Goal: Browse casually

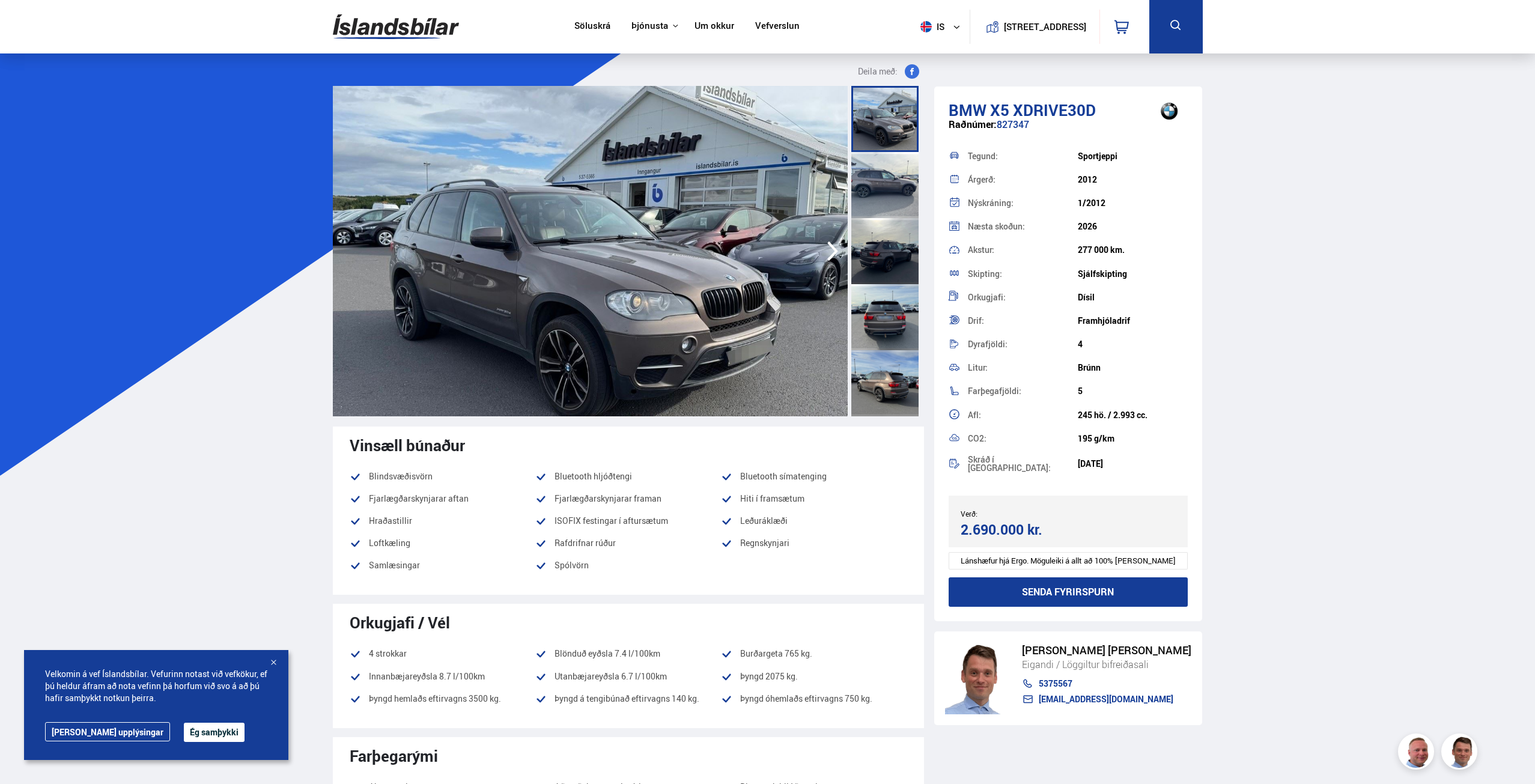
click at [785, 259] on img at bounding box center [590, 251] width 515 height 330
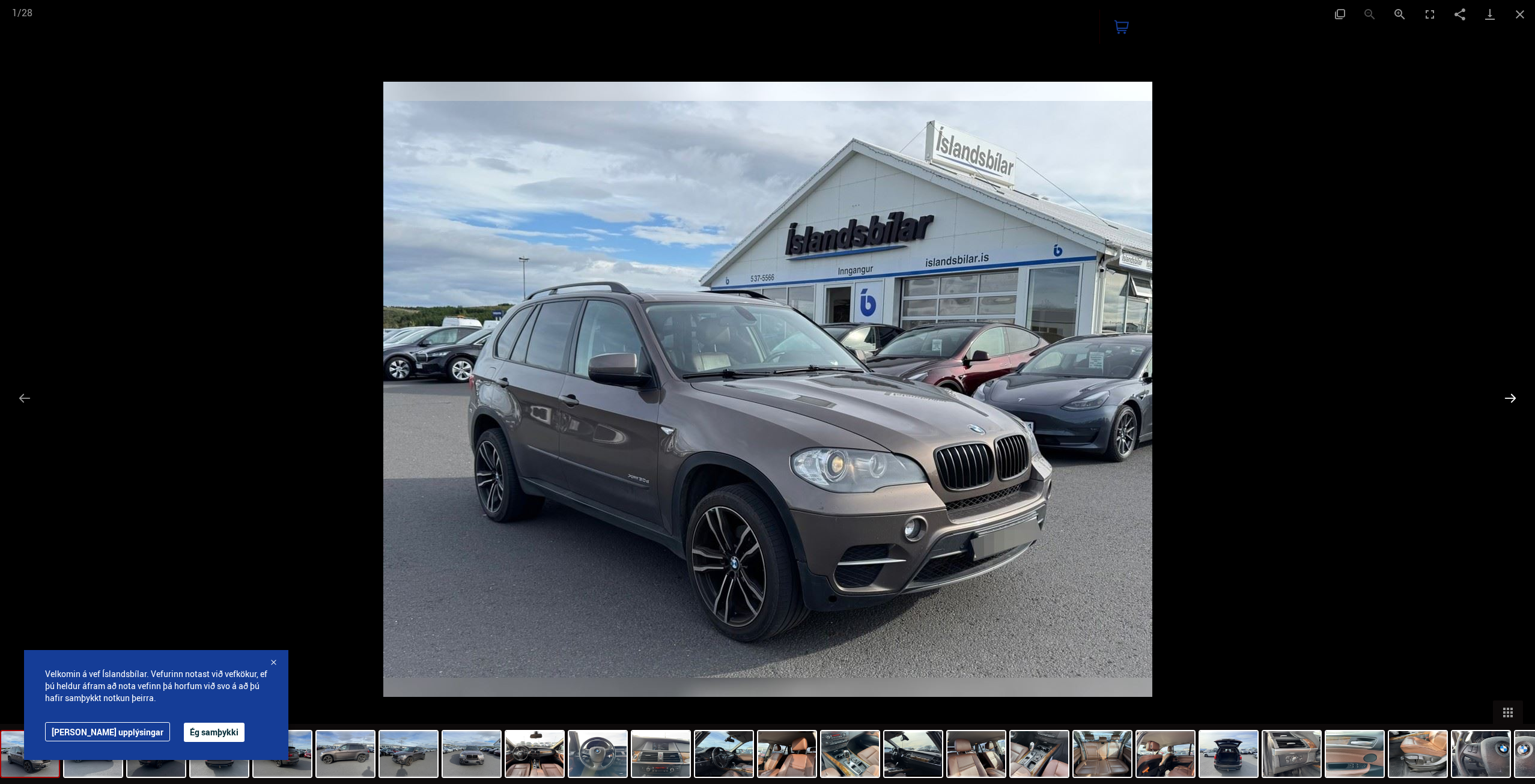
click at [1511, 395] on button "Next slide" at bounding box center [1510, 397] width 25 height 24
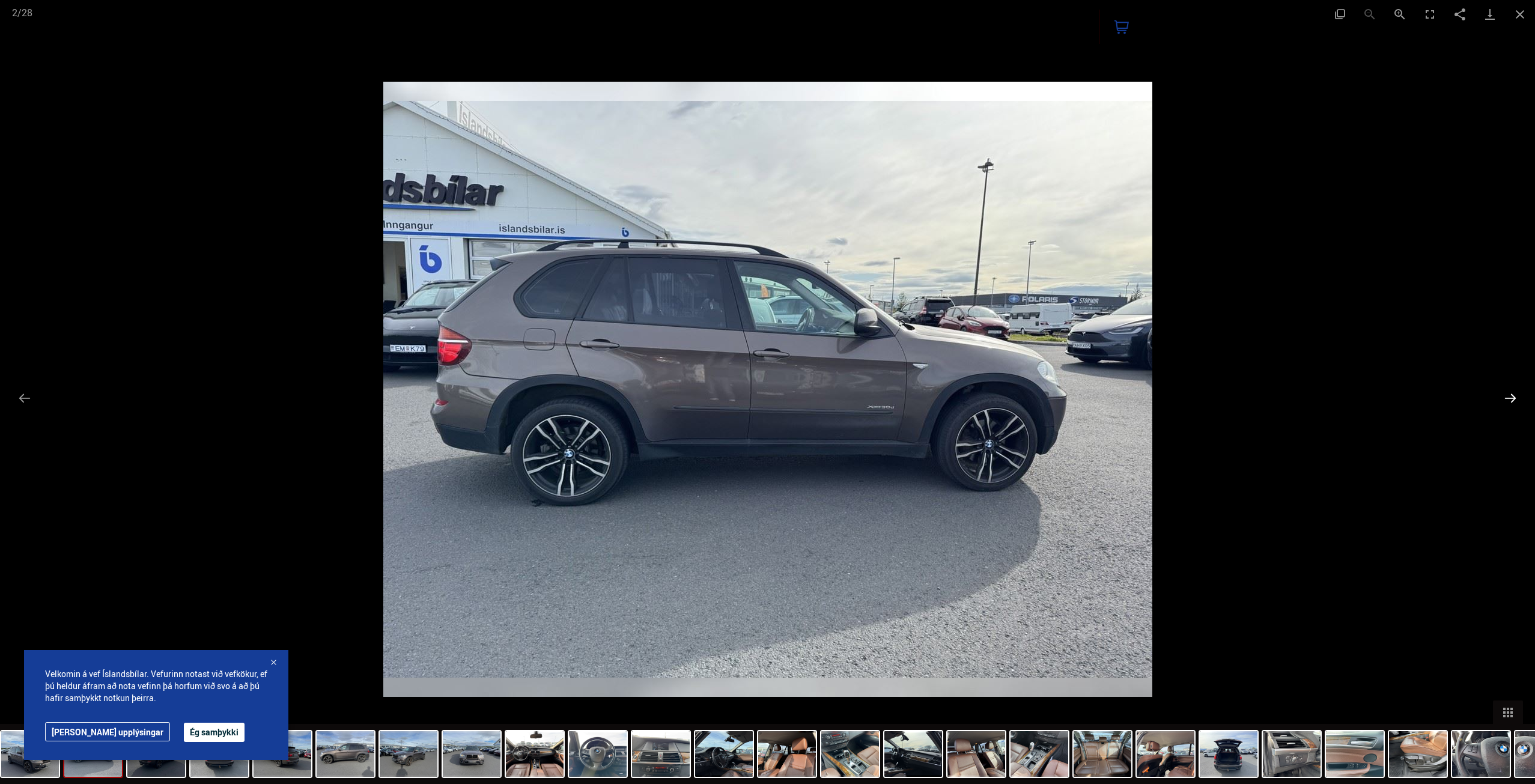
click at [1511, 395] on button "Next slide" at bounding box center [1510, 397] width 25 height 24
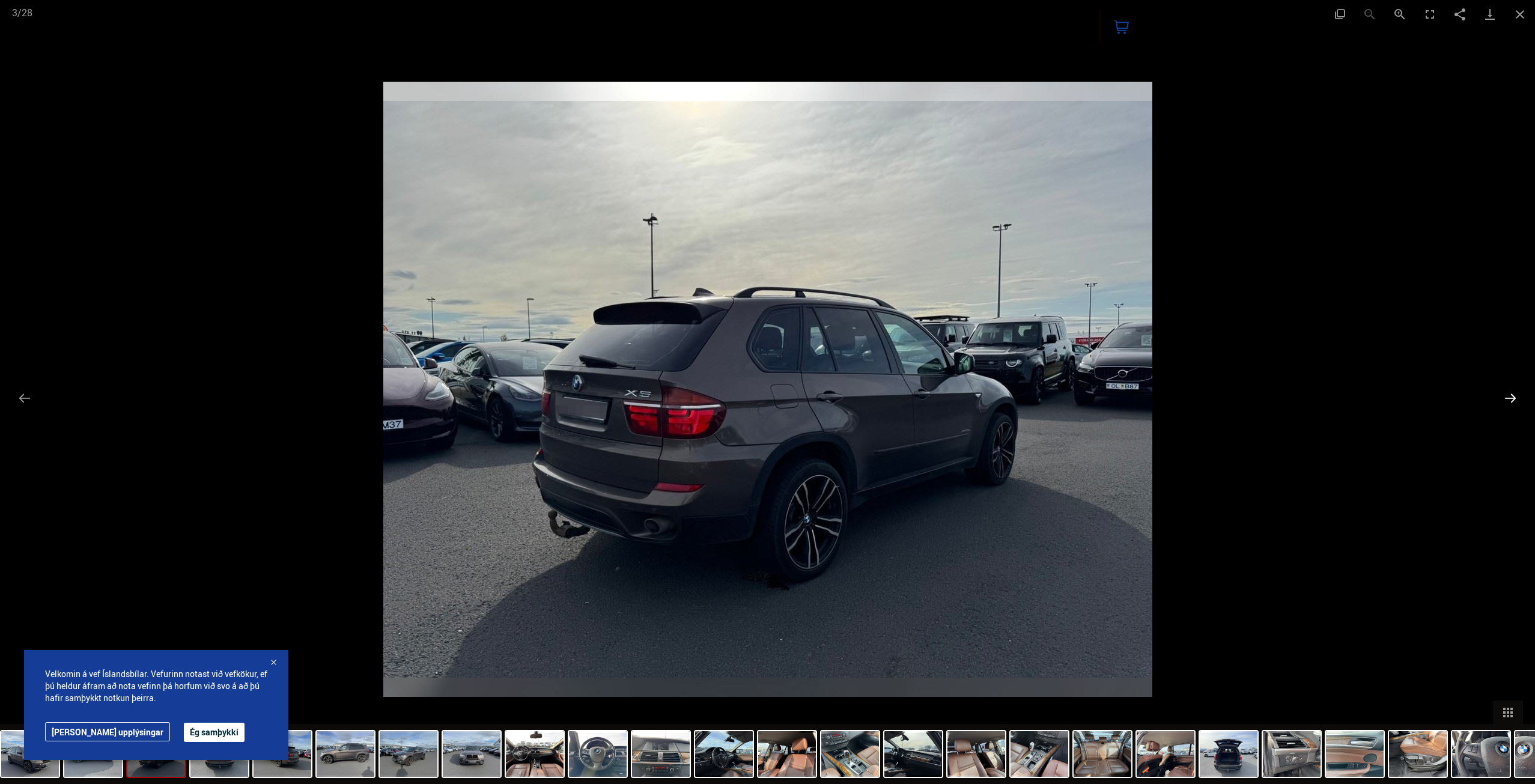
click at [1511, 395] on button "Next slide" at bounding box center [1510, 397] width 25 height 24
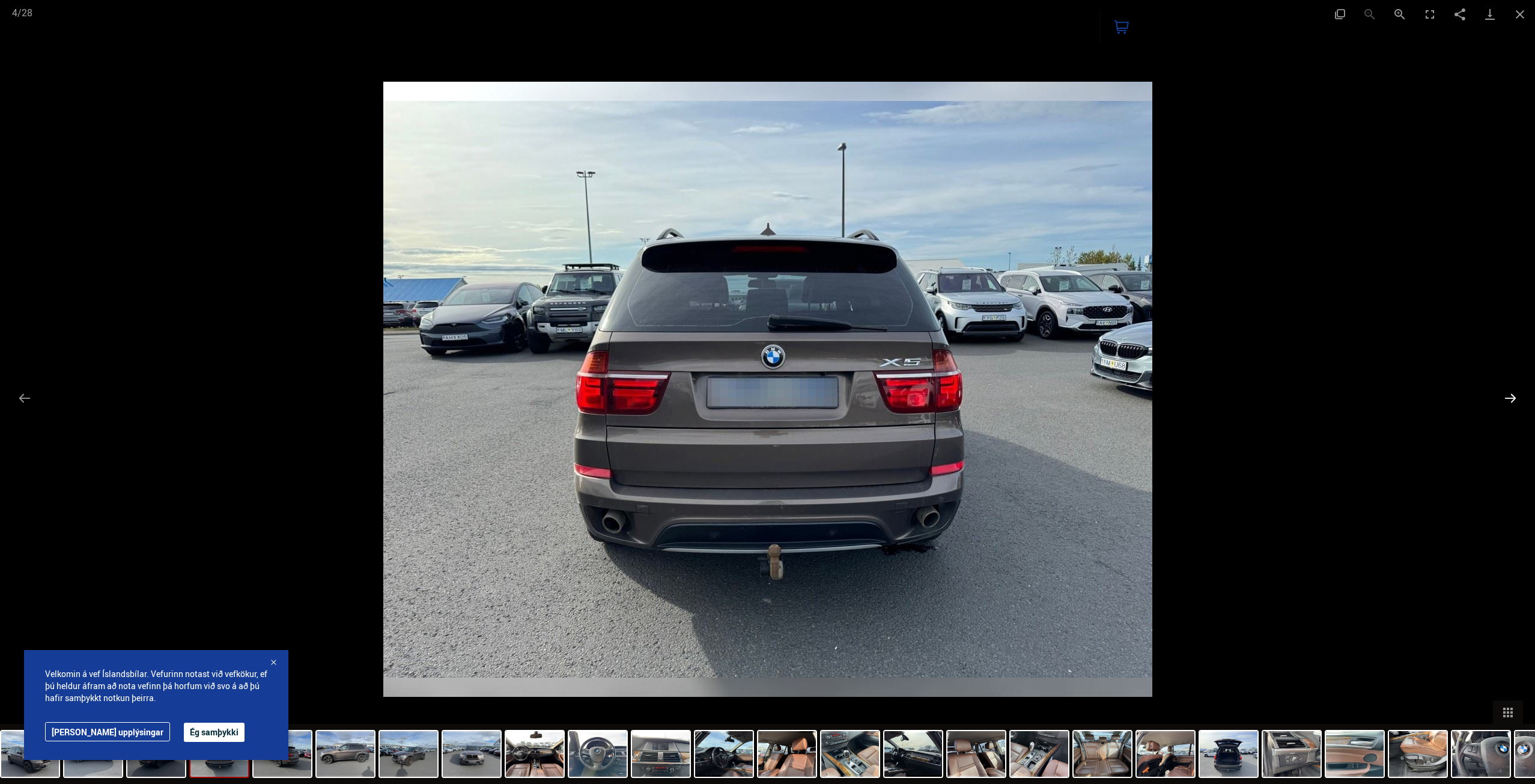
click at [1511, 395] on button "Next slide" at bounding box center [1510, 397] width 25 height 24
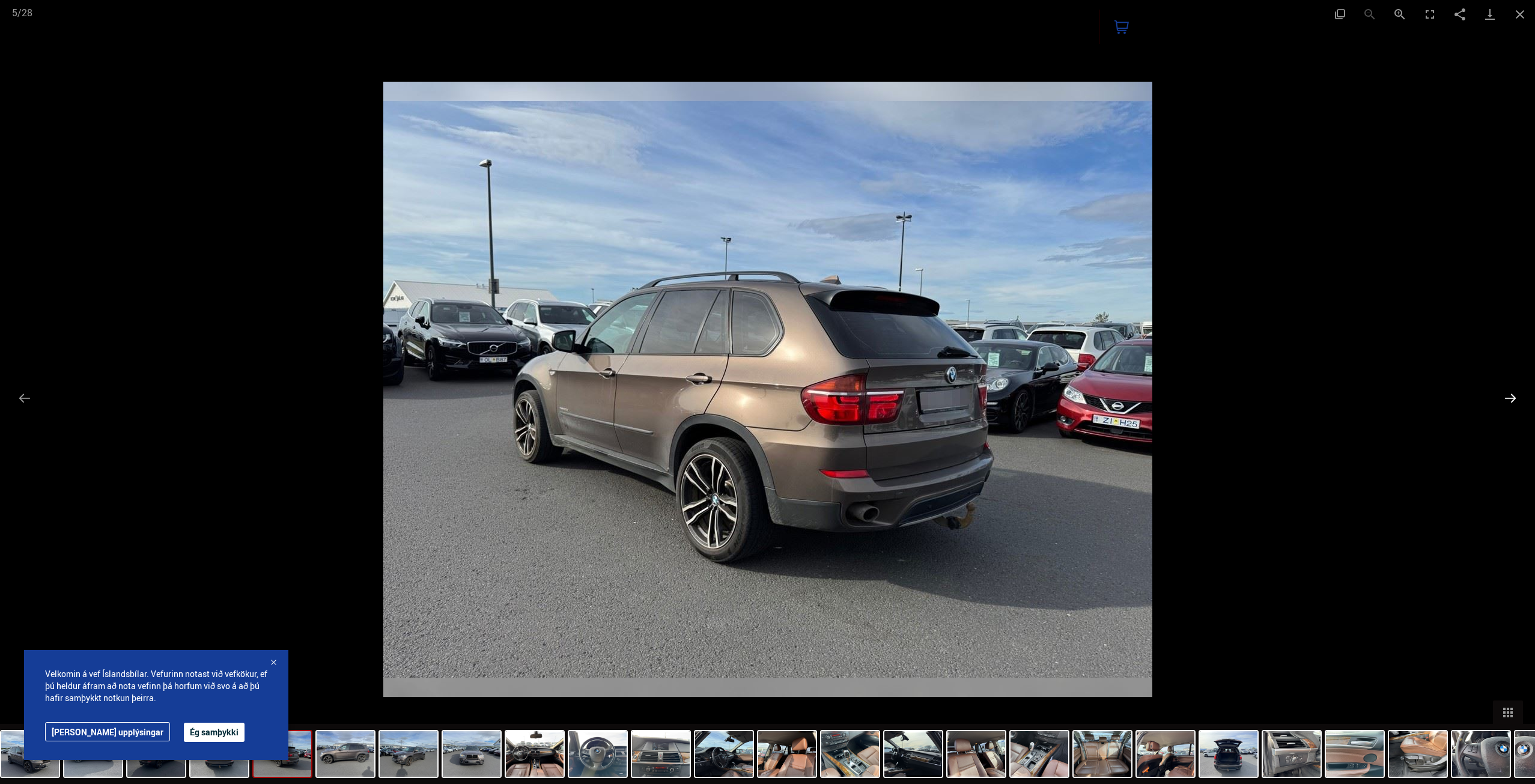
click at [1511, 395] on button "Next slide" at bounding box center [1510, 397] width 25 height 24
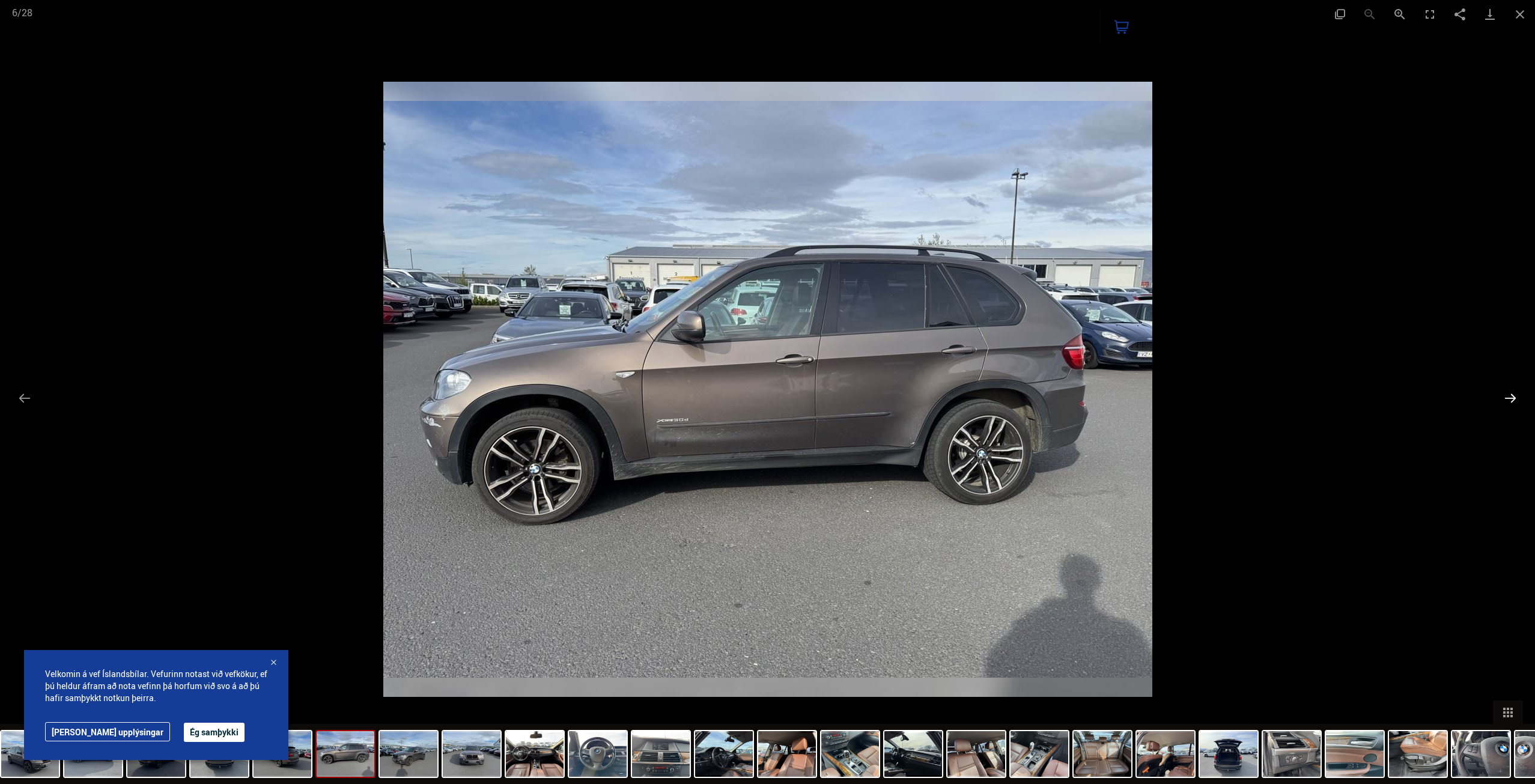
click at [1511, 395] on button "Next slide" at bounding box center [1510, 397] width 25 height 24
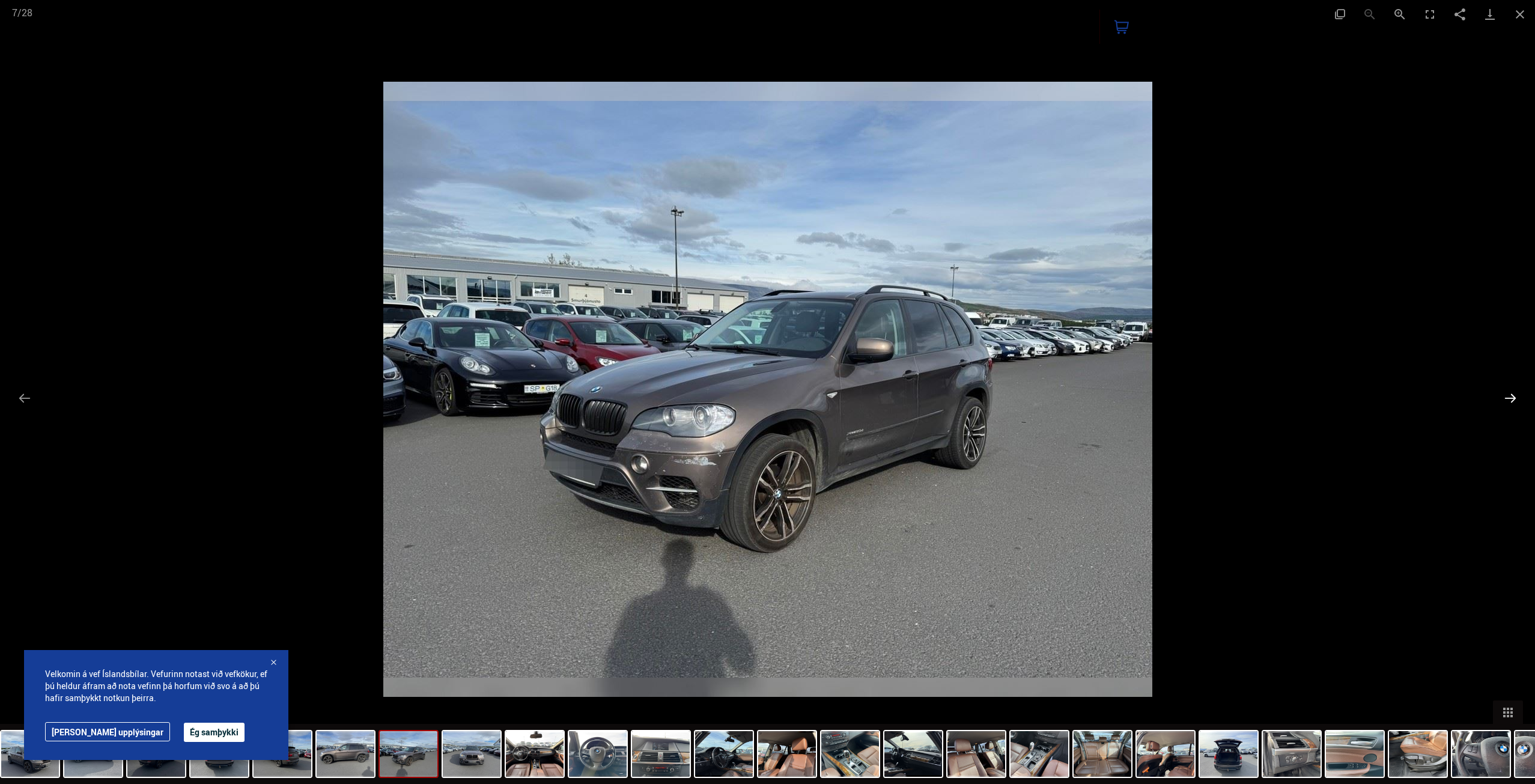
click at [1511, 395] on button "Next slide" at bounding box center [1510, 397] width 25 height 24
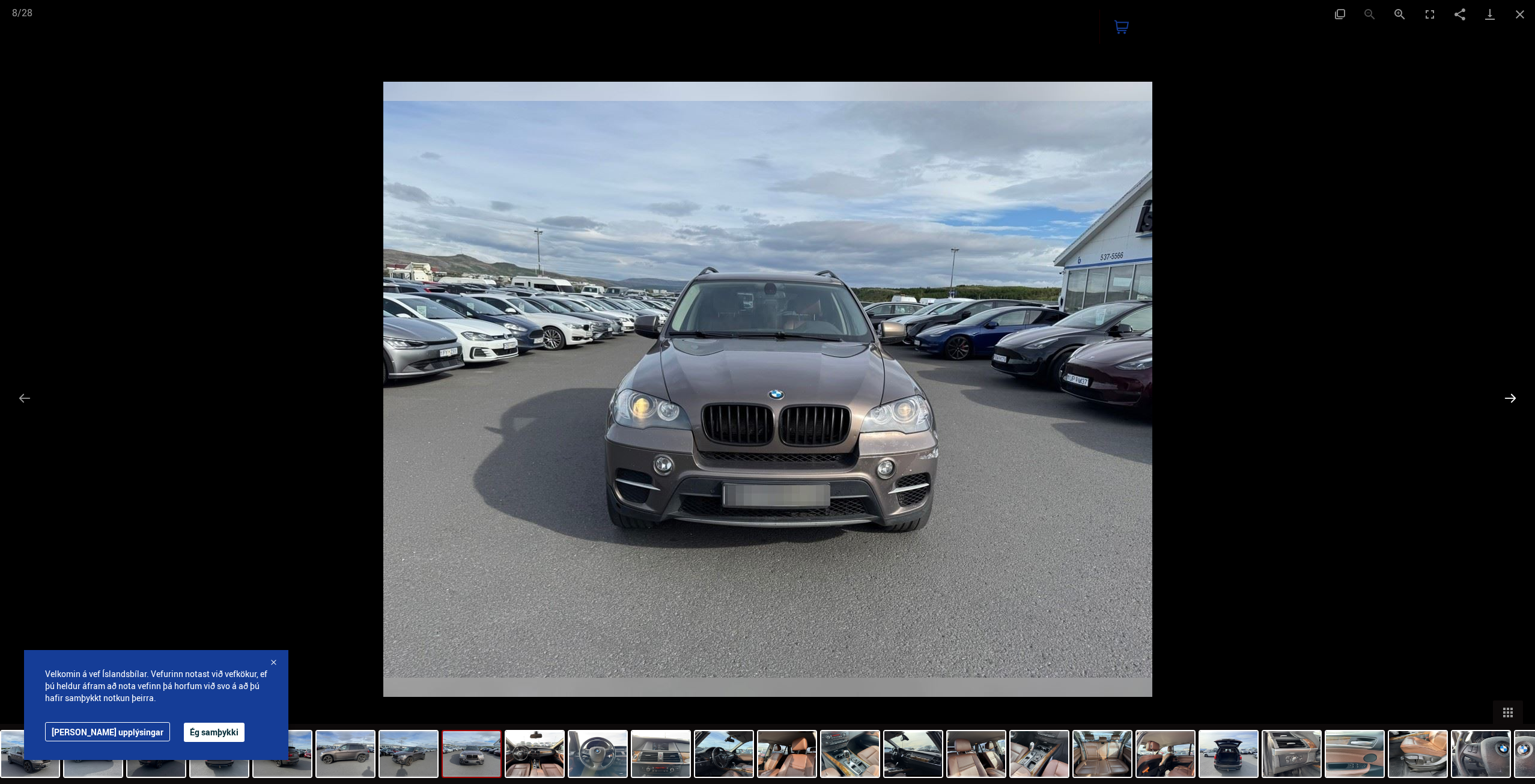
click at [1511, 395] on button "Next slide" at bounding box center [1510, 397] width 25 height 24
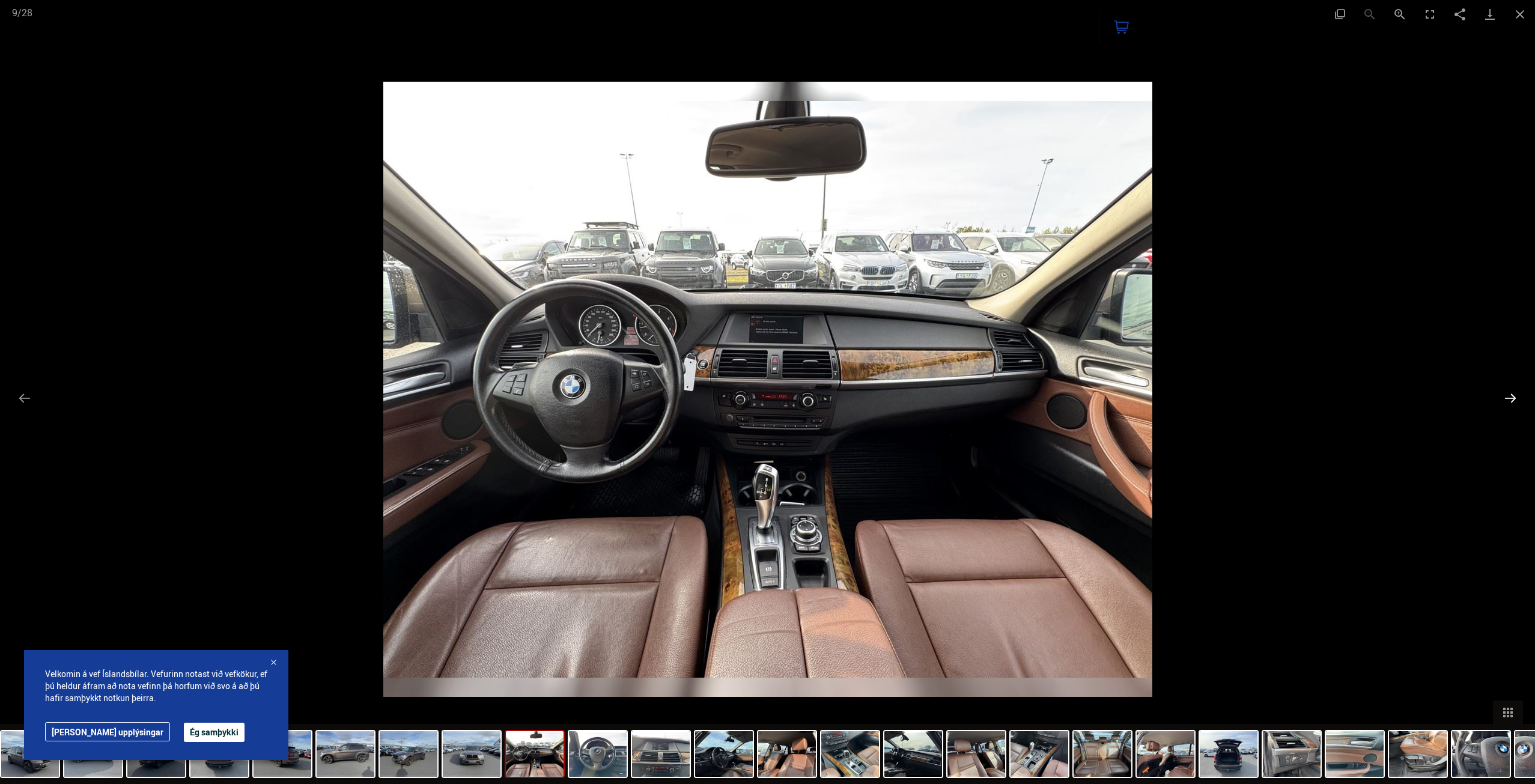
click at [1511, 395] on button "Next slide" at bounding box center [1510, 397] width 25 height 24
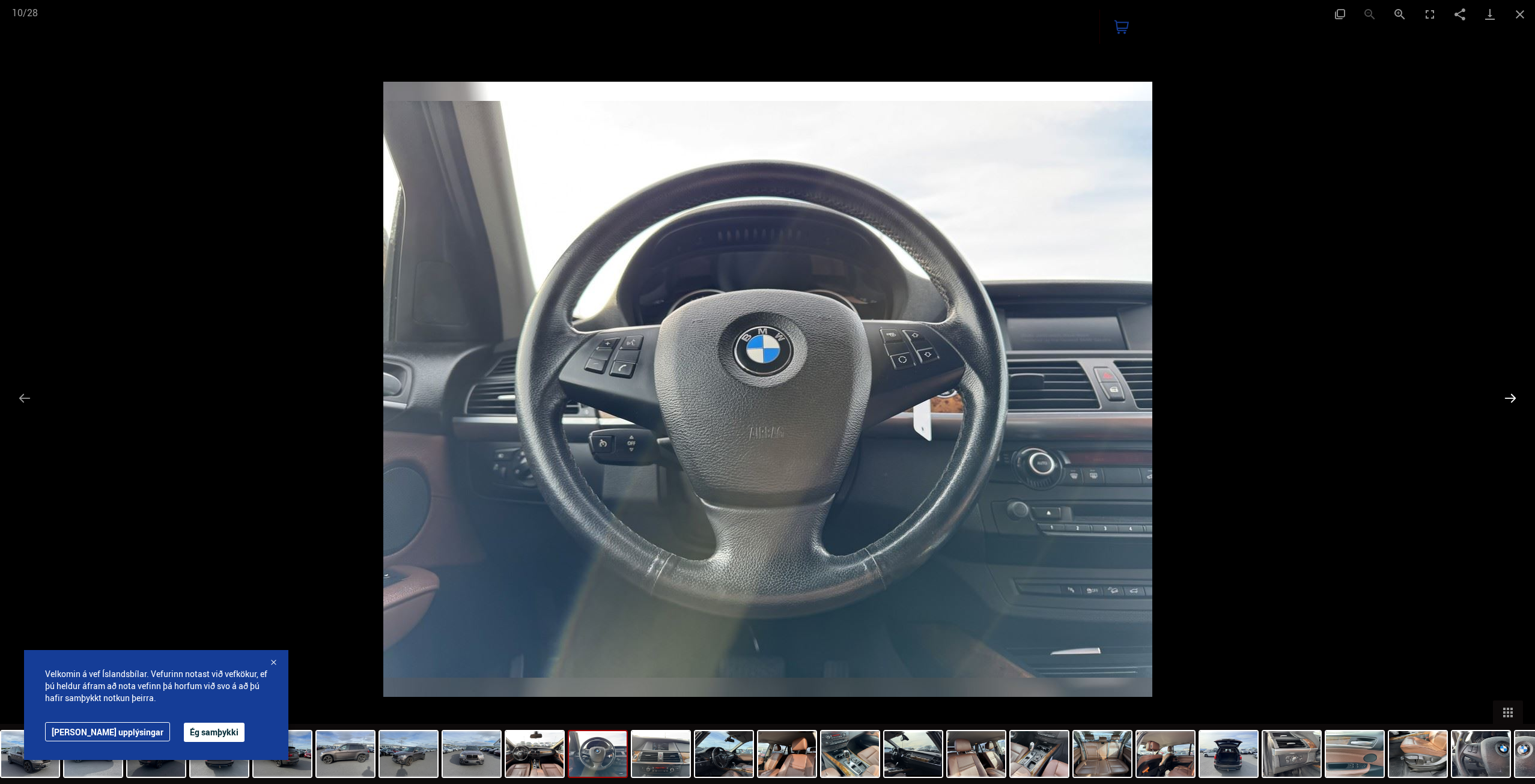
click at [1511, 395] on button "Next slide" at bounding box center [1510, 397] width 25 height 24
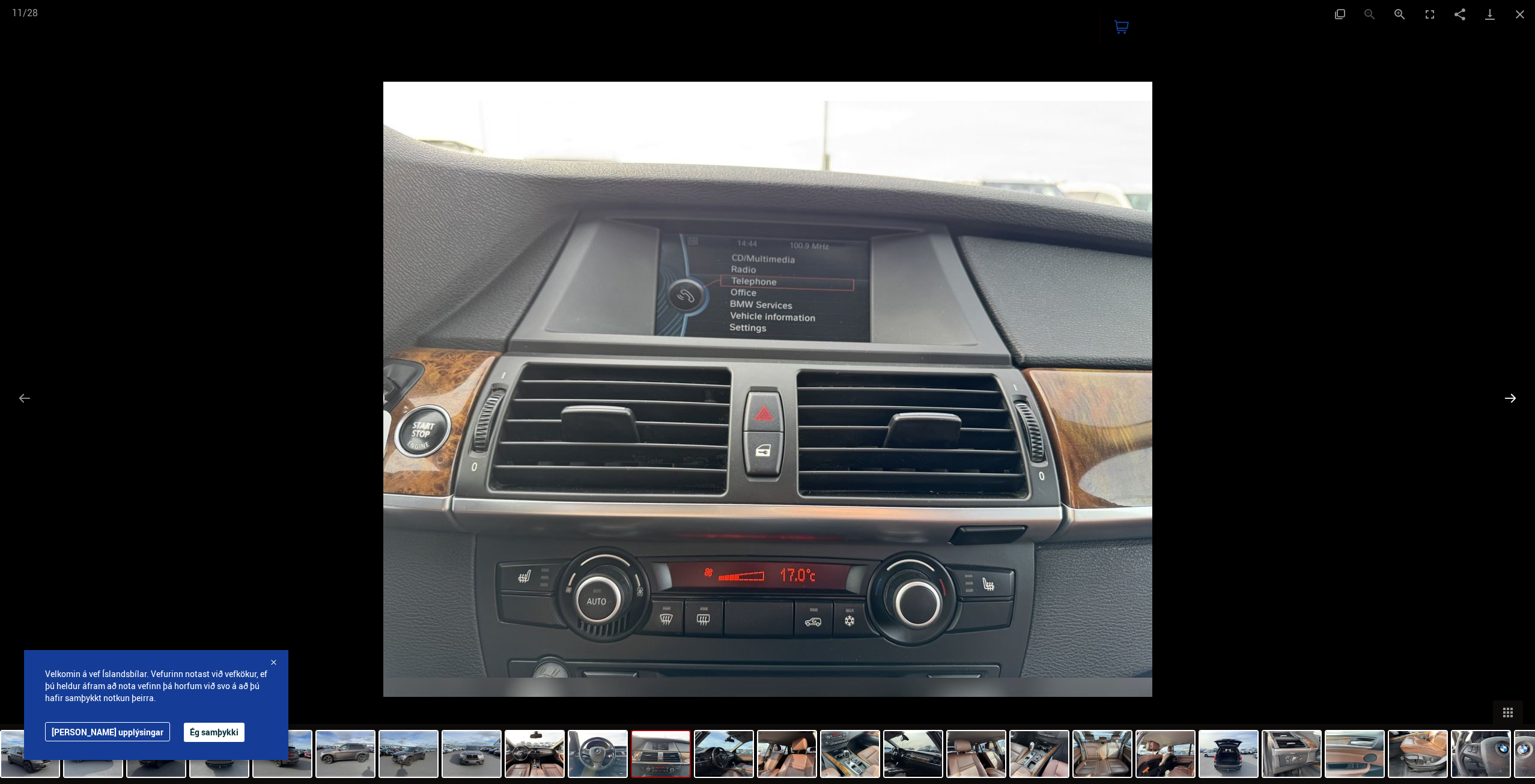
click at [1511, 395] on button "Next slide" at bounding box center [1510, 397] width 25 height 24
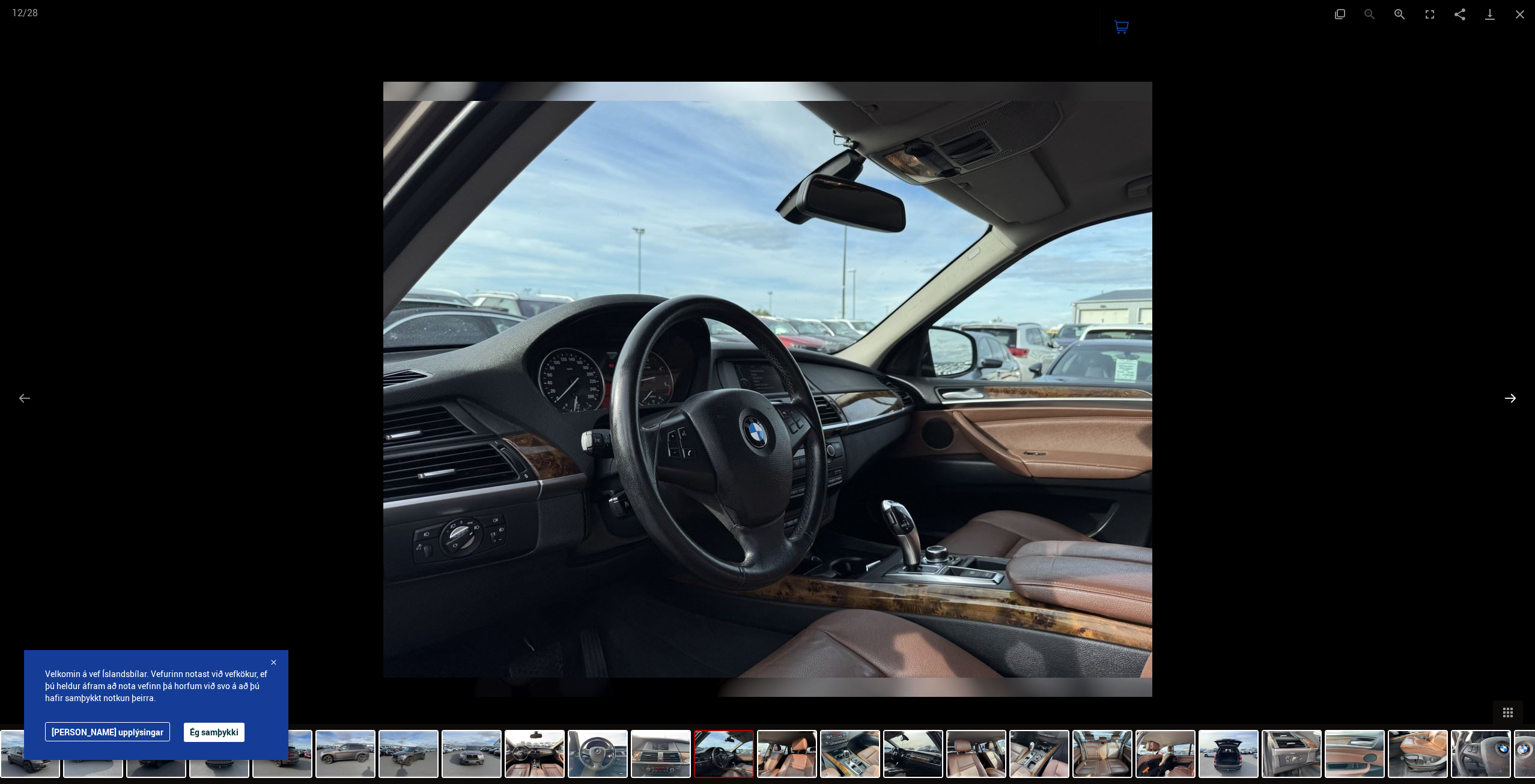
click at [1508, 395] on button "Next slide" at bounding box center [1510, 397] width 25 height 24
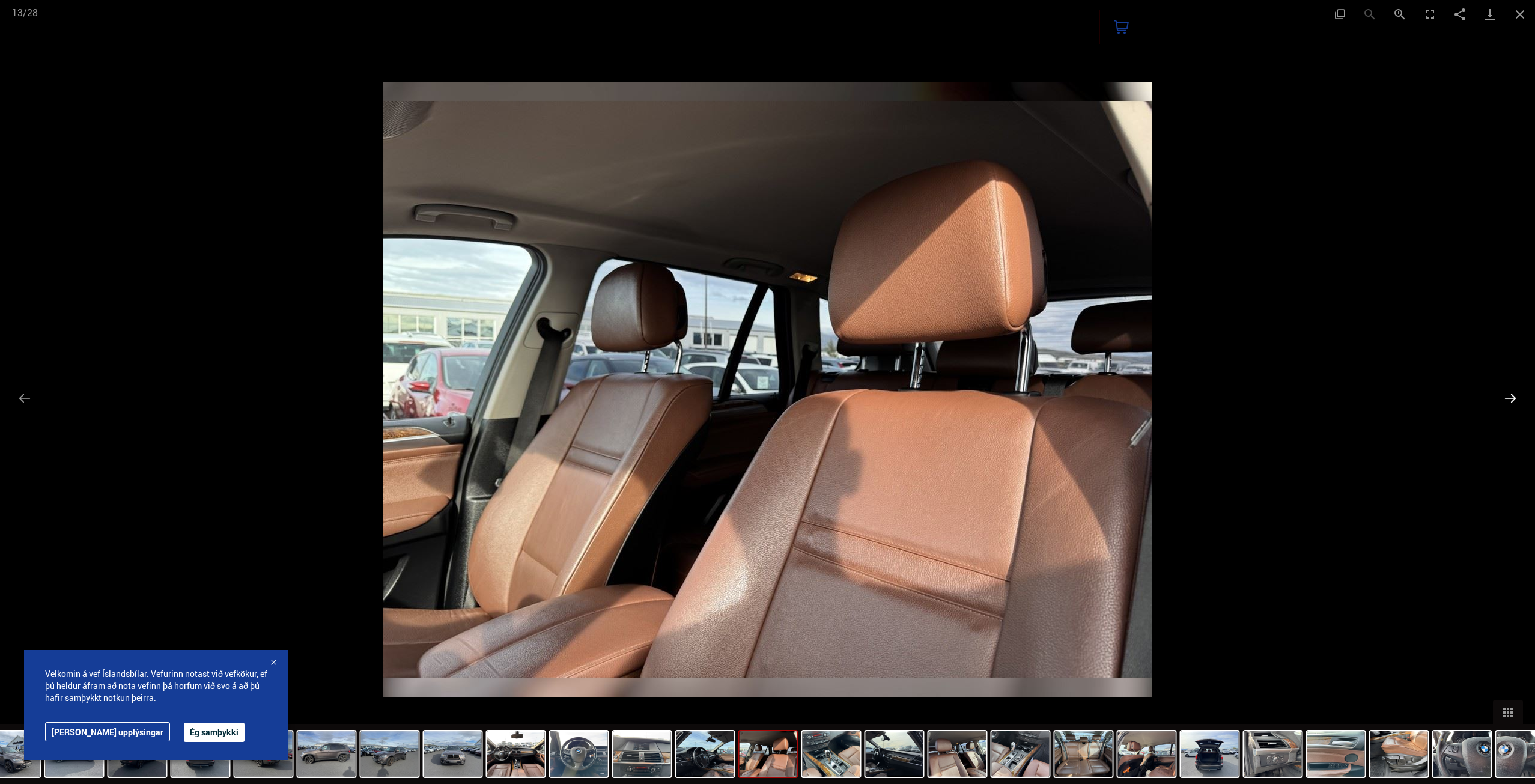
click at [1508, 395] on button "Next slide" at bounding box center [1510, 397] width 25 height 24
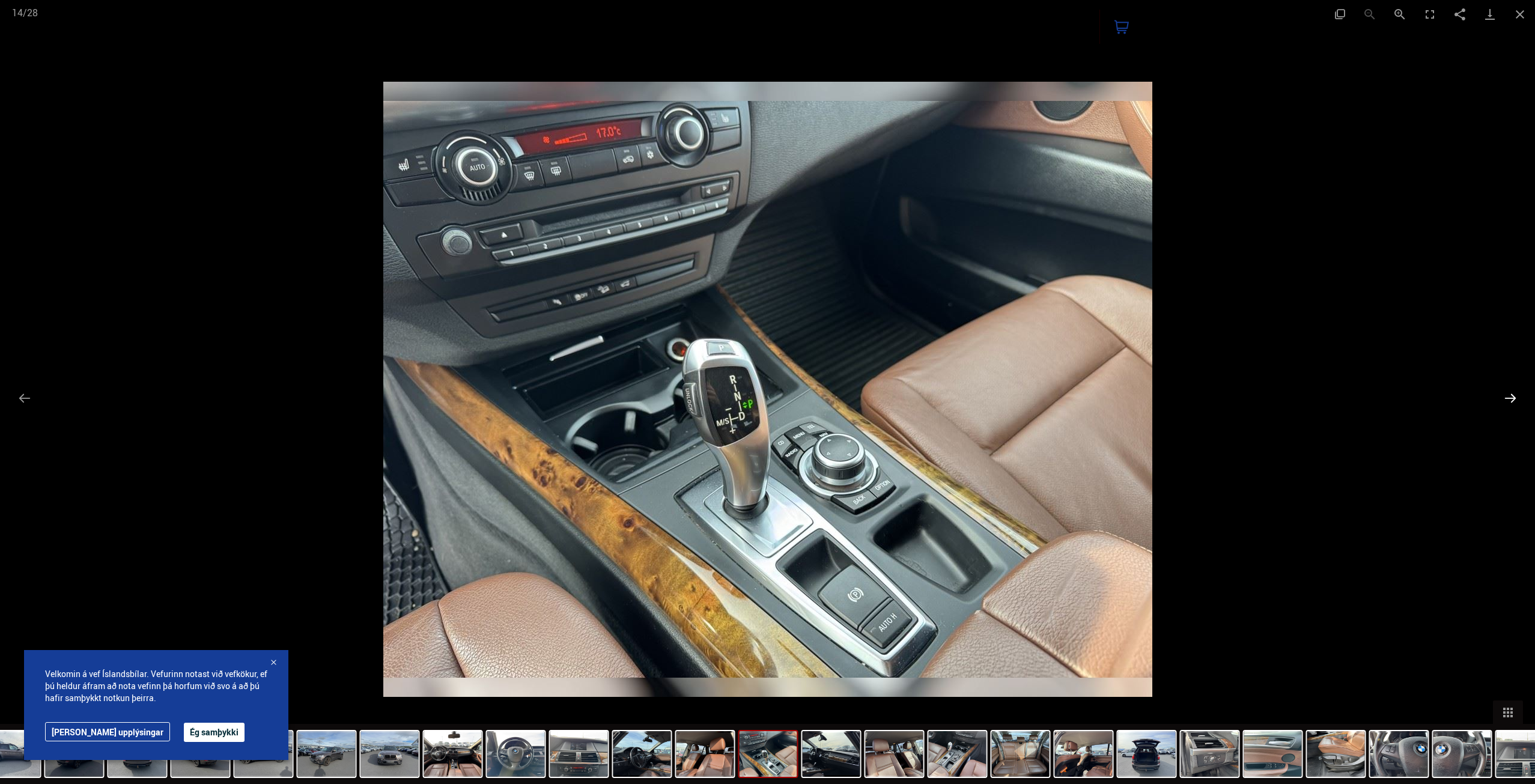
click at [1508, 395] on button "Next slide" at bounding box center [1510, 397] width 25 height 24
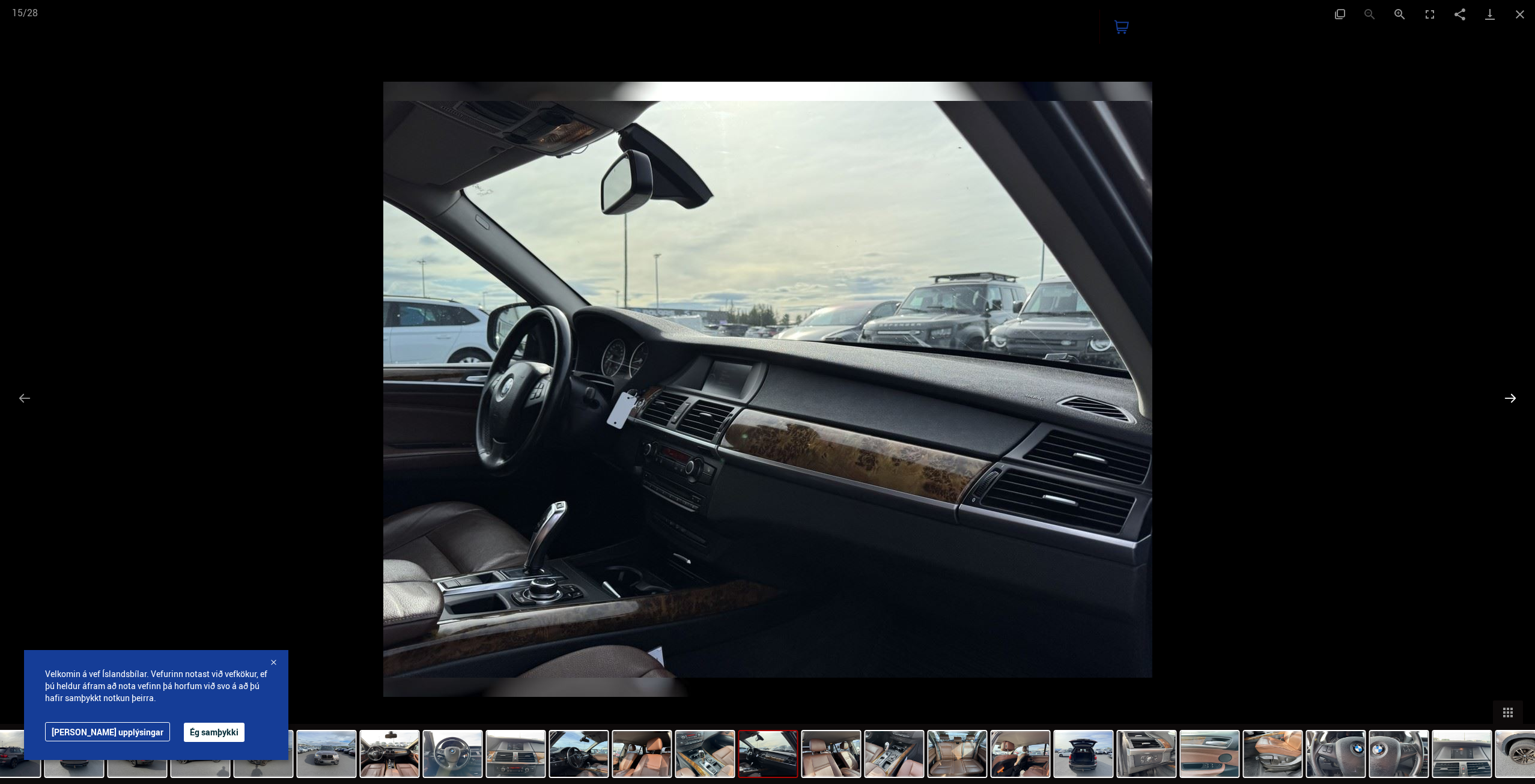
click at [1508, 395] on button "Next slide" at bounding box center [1510, 397] width 25 height 24
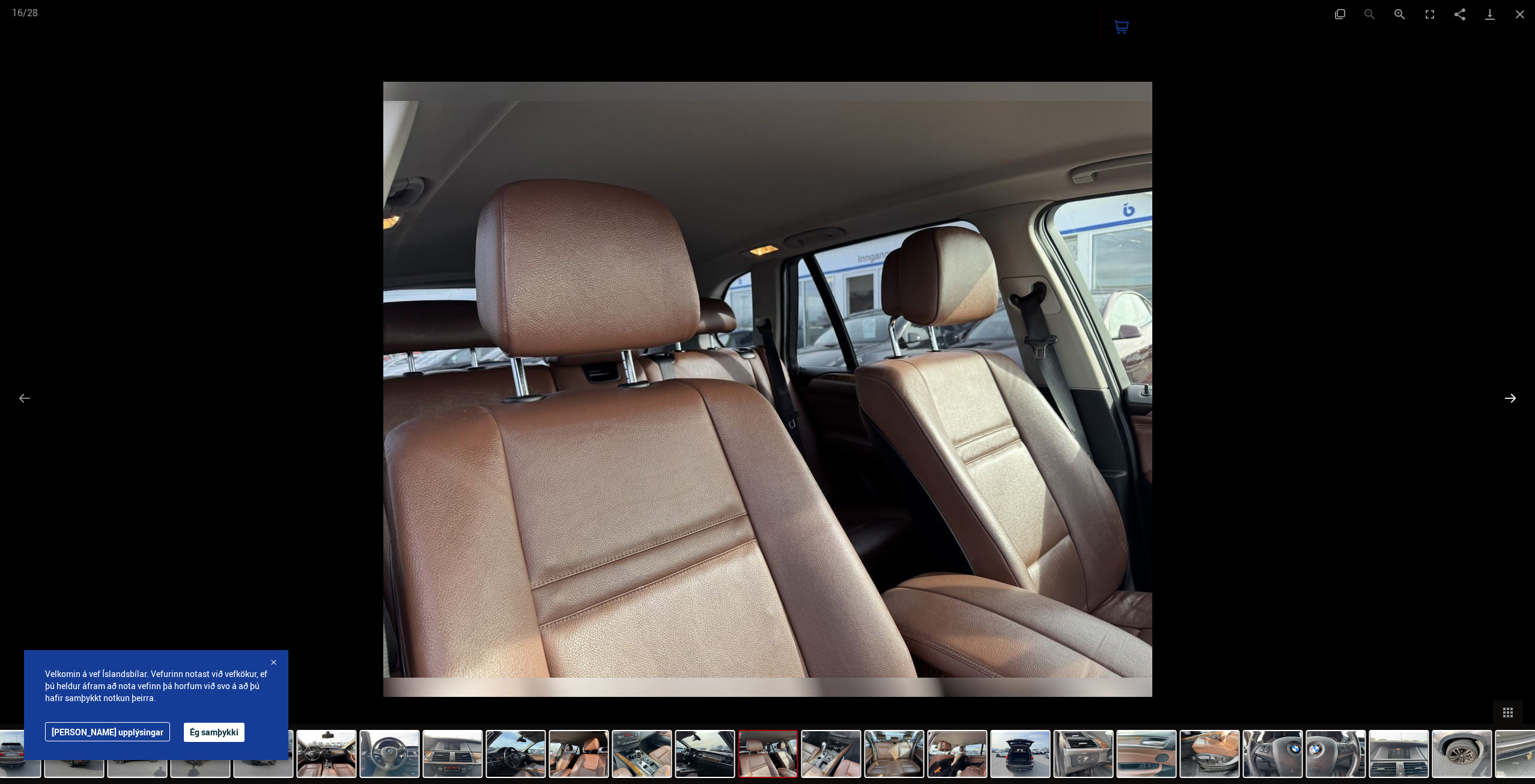
click at [1508, 395] on button "Next slide" at bounding box center [1510, 397] width 25 height 24
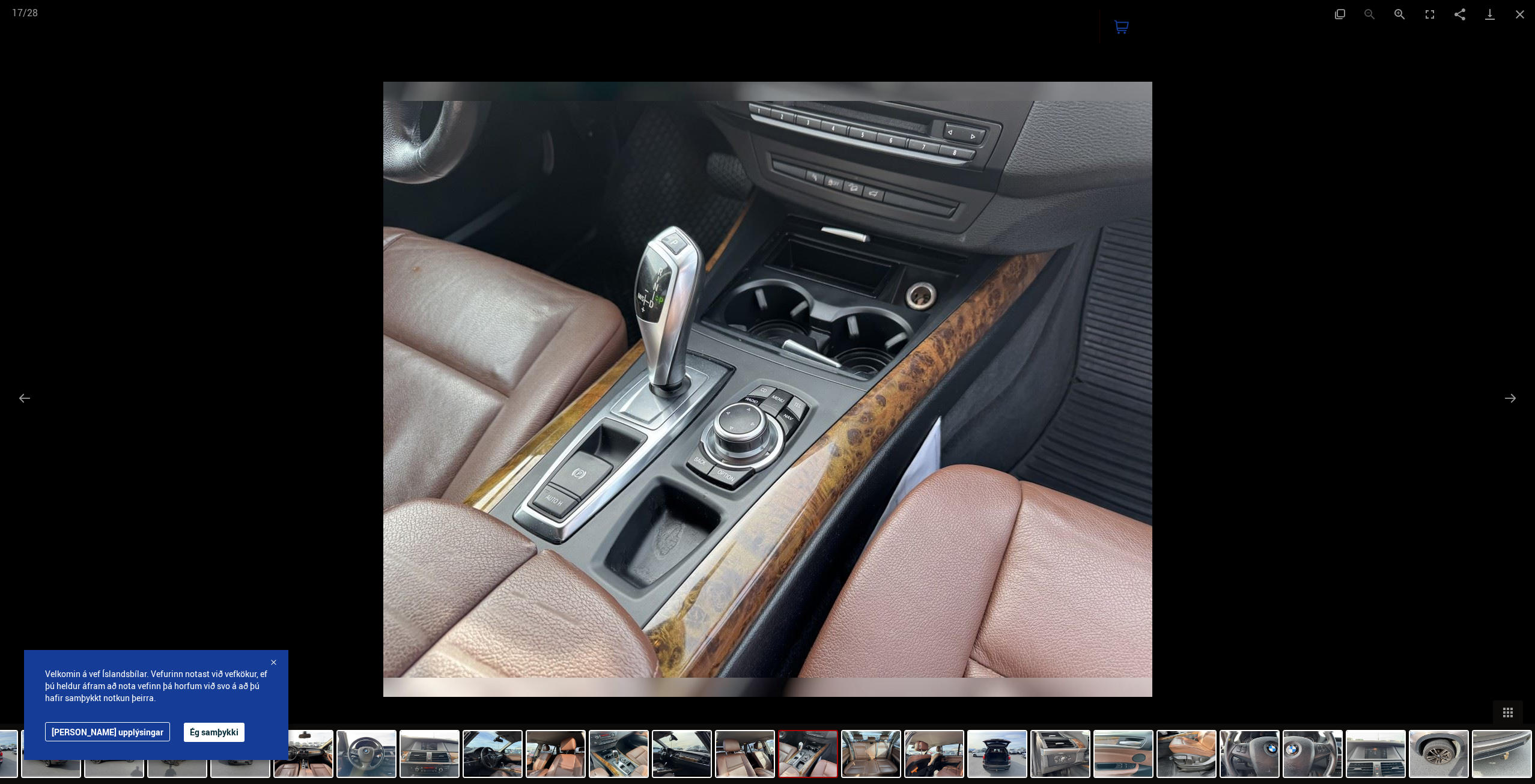
click at [1425, 389] on div at bounding box center [768, 392] width 1535 height 784
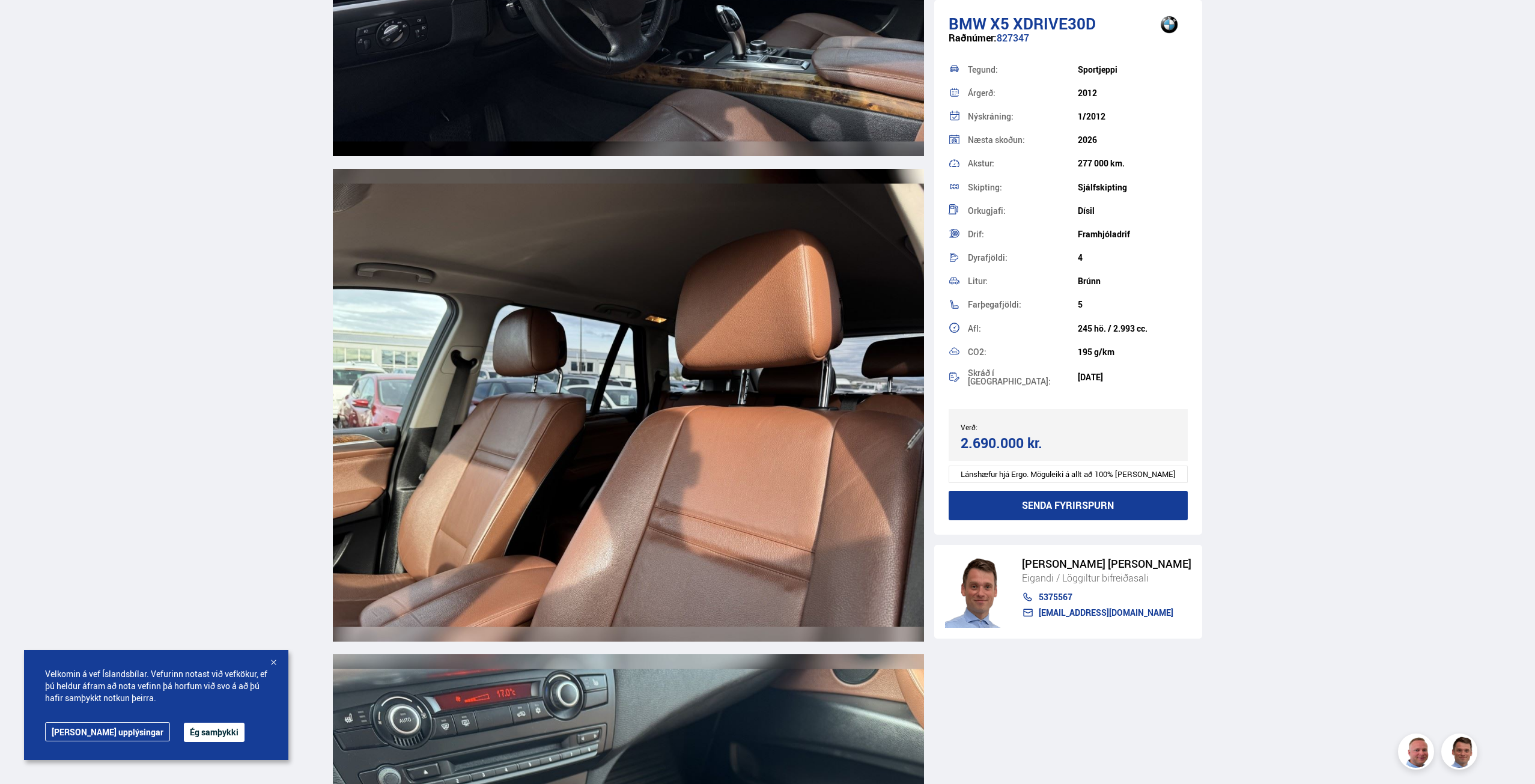
scroll to position [6909, 0]
